Goal: Information Seeking & Learning: Learn about a topic

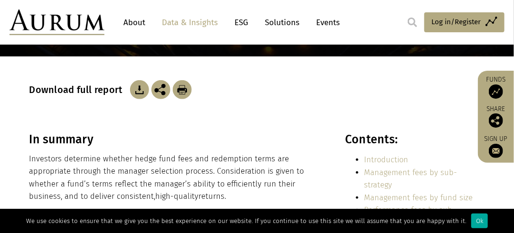
scroll to position [158, 0]
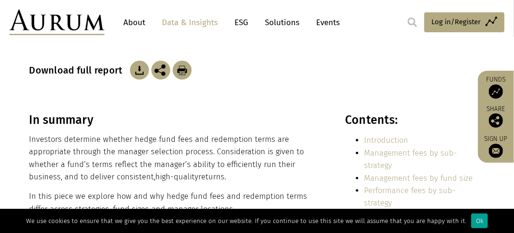
click at [478, 221] on div "Ok" at bounding box center [479, 221] width 17 height 15
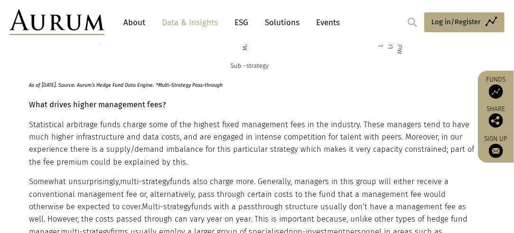
scroll to position [2215, 0]
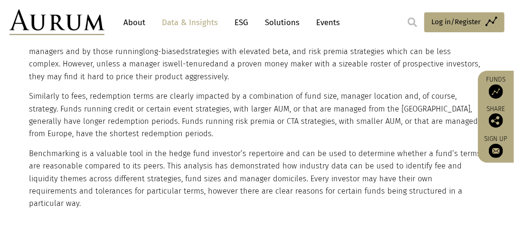
scroll to position [6487, 0]
